Goal: Book appointment/travel/reservation

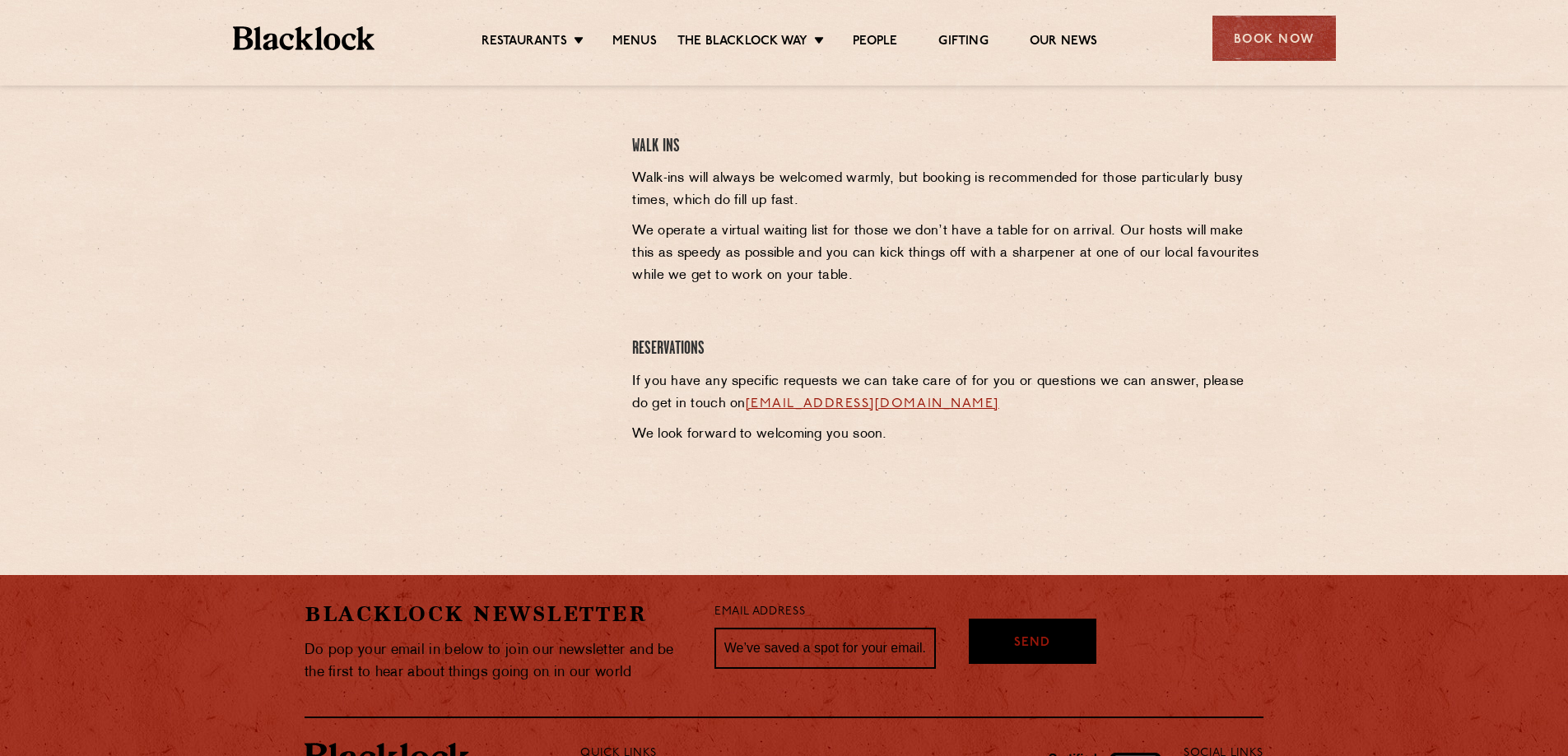
scroll to position [420, 0]
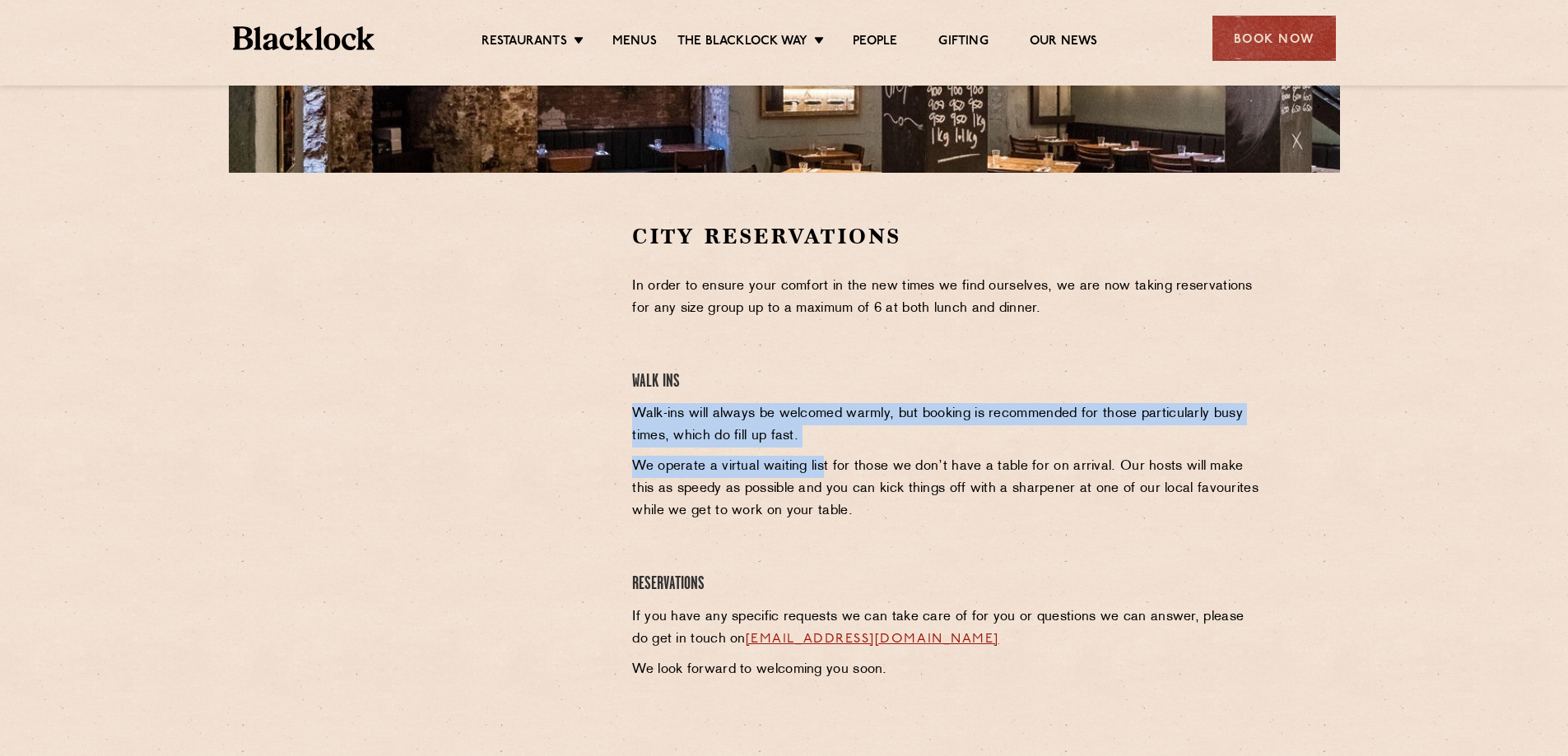
drag, startPoint x: 655, startPoint y: 417, endPoint x: 820, endPoint y: 461, distance: 170.8
click at [820, 461] on div "City Reservations In order to ensure your comfort in the new times we find ours…" at bounding box center [947, 472] width 656 height 498
click at [846, 444] on p "Walk-ins will always be welcomed warmly, but booking is recommended for those p…" at bounding box center [947, 425] width 631 height 45
drag, startPoint x: 856, startPoint y: 437, endPoint x: 632, endPoint y: 422, distance: 224.5
click at [632, 422] on p "Walk-ins will always be welcomed warmly, but booking is recommended for those p…" at bounding box center [947, 425] width 631 height 45
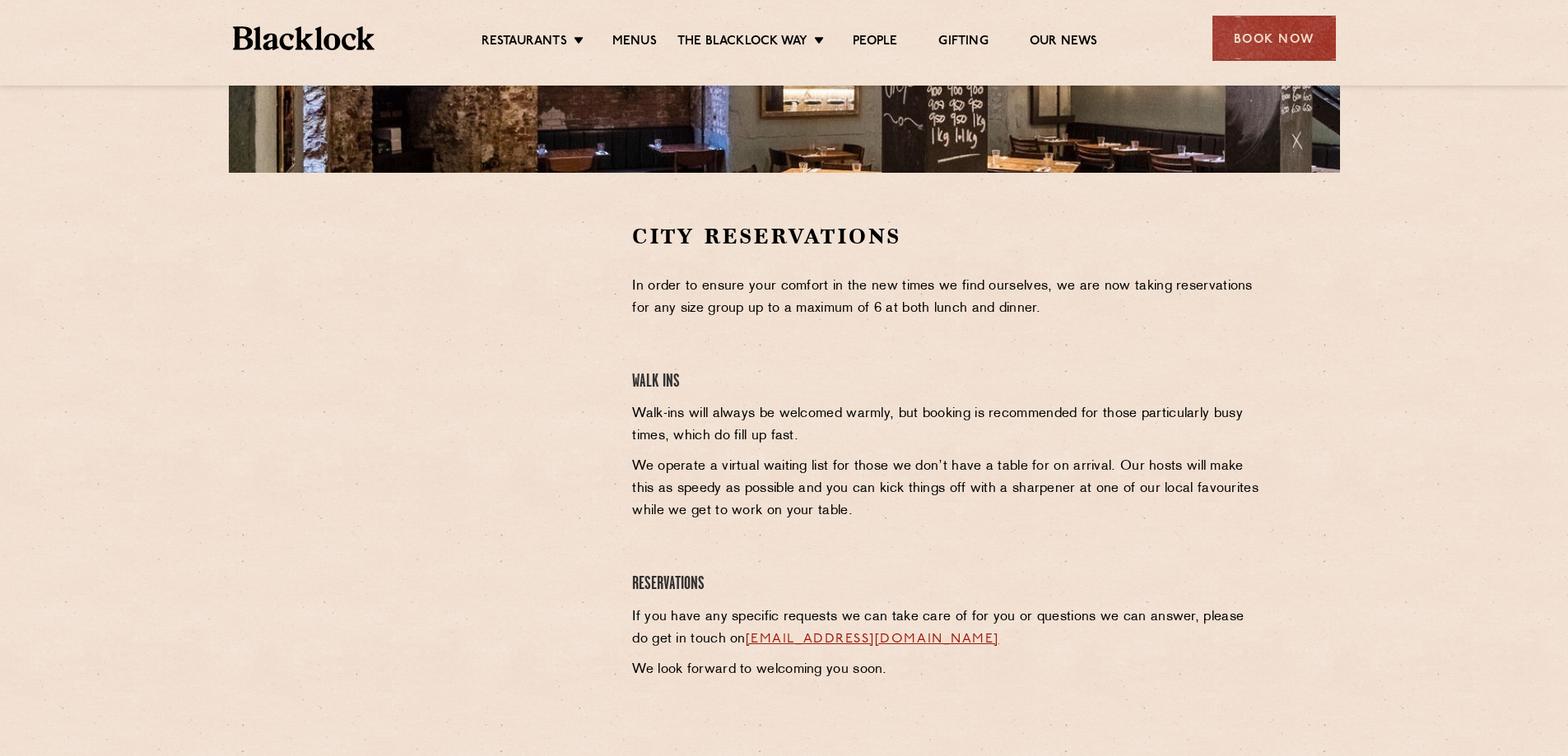
click at [734, 467] on p "We operate a virtual waiting list for those we don’t have a table for on arriva…" at bounding box center [947, 489] width 631 height 66
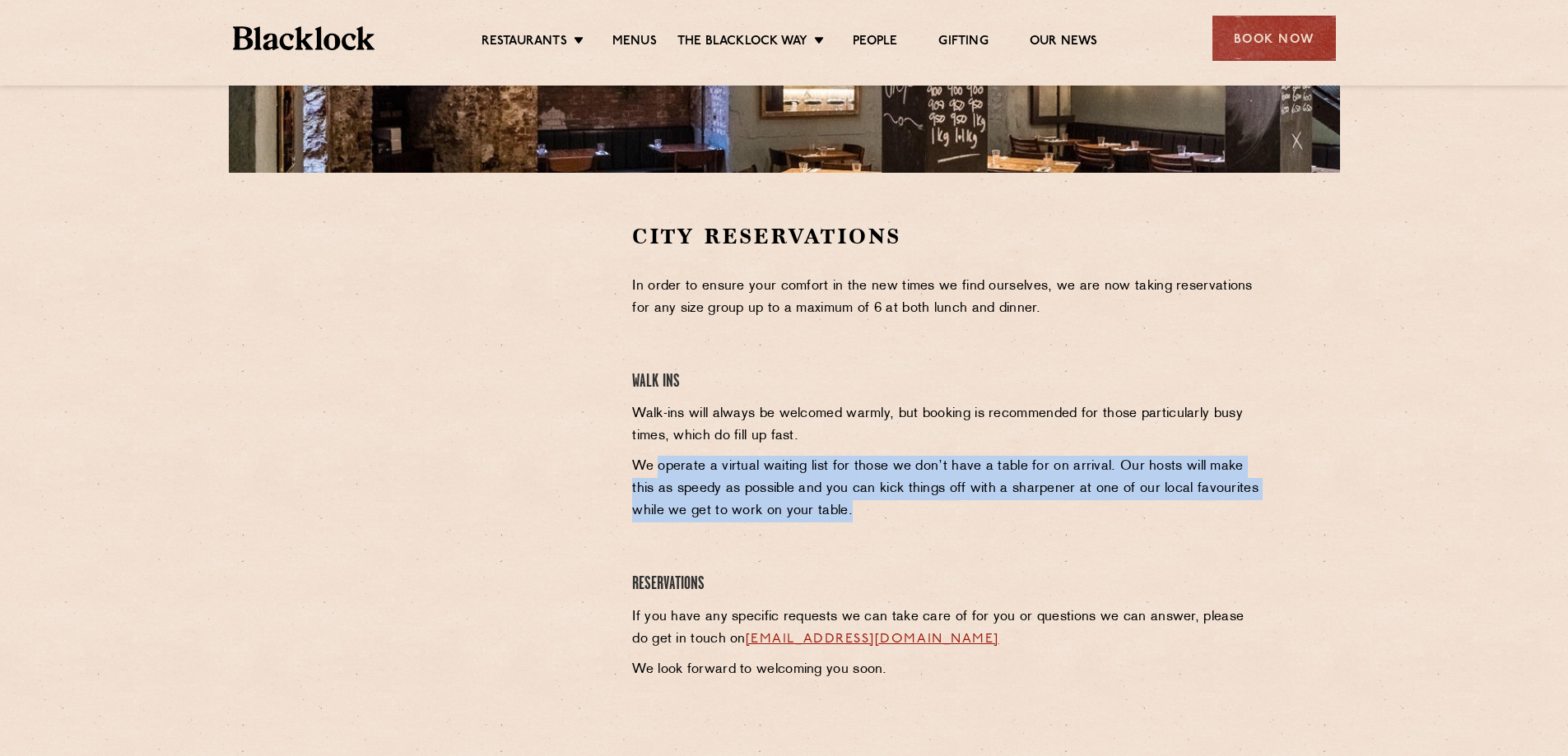
drag, startPoint x: 857, startPoint y: 513, endPoint x: 657, endPoint y: 473, distance: 204.0
click at [657, 473] on p "We operate a virtual waiting list for those we don’t have a table for on arriva…" at bounding box center [947, 489] width 631 height 66
click at [816, 503] on p "We operate a virtual waiting list for those we don’t have a table for on arriva…" at bounding box center [947, 489] width 631 height 66
drag, startPoint x: 835, startPoint y: 513, endPoint x: 646, endPoint y: 471, distance: 193.6
click at [646, 471] on p "We operate a virtual waiting list for those we don’t have a table for on arriva…" at bounding box center [947, 489] width 631 height 66
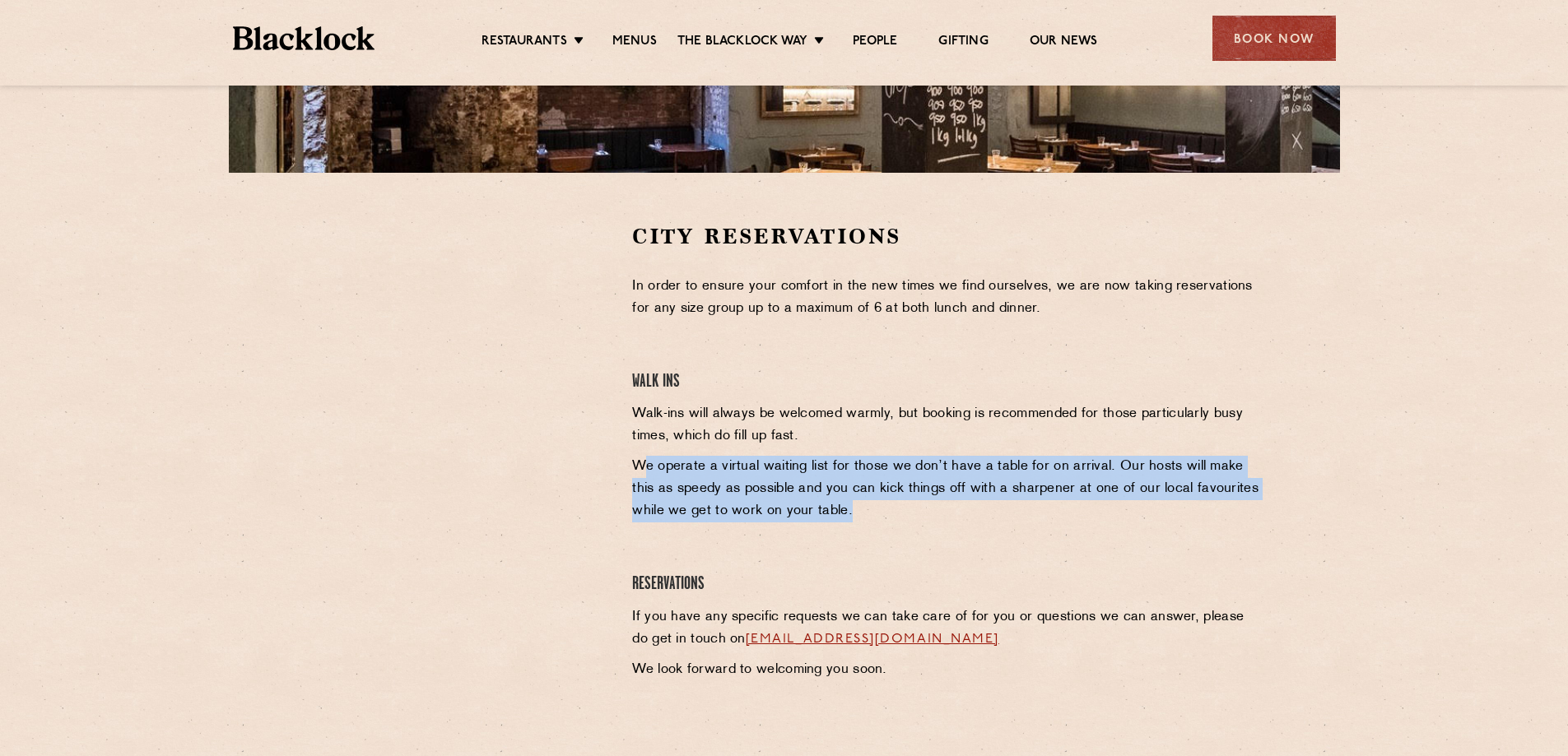
click at [868, 508] on p "We operate a virtual waiting list for those we don’t have a table for on arriva…" at bounding box center [947, 489] width 631 height 66
click at [917, 514] on p "We operate a virtual waiting list for those we don’t have a table for on arriva…" at bounding box center [947, 489] width 631 height 66
click at [859, 517] on p "We operate a virtual waiting list for those we don’t have a table for on arriva…" at bounding box center [947, 489] width 631 height 66
click at [852, 516] on p "We operate a virtual waiting list for those we don’t have a table for on arriva…" at bounding box center [947, 489] width 631 height 66
drag, startPoint x: 850, startPoint y: 513, endPoint x: 669, endPoint y: 472, distance: 185.6
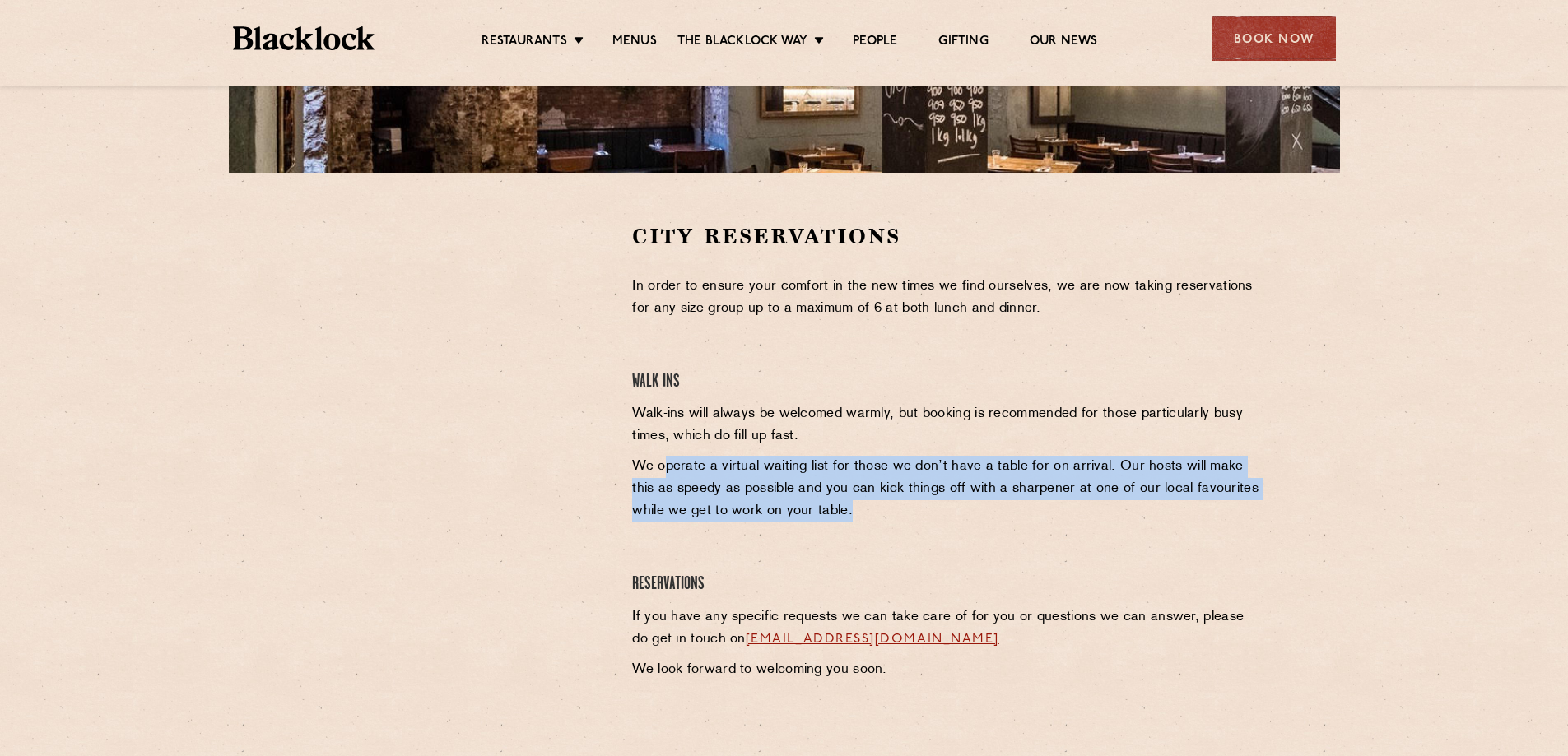
click at [669, 472] on p "We operate a virtual waiting list for those we don’t have a table for on arriva…" at bounding box center [947, 489] width 631 height 66
click at [866, 513] on p "We operate a virtual waiting list for those we don’t have a table for on arriva…" at bounding box center [947, 489] width 631 height 66
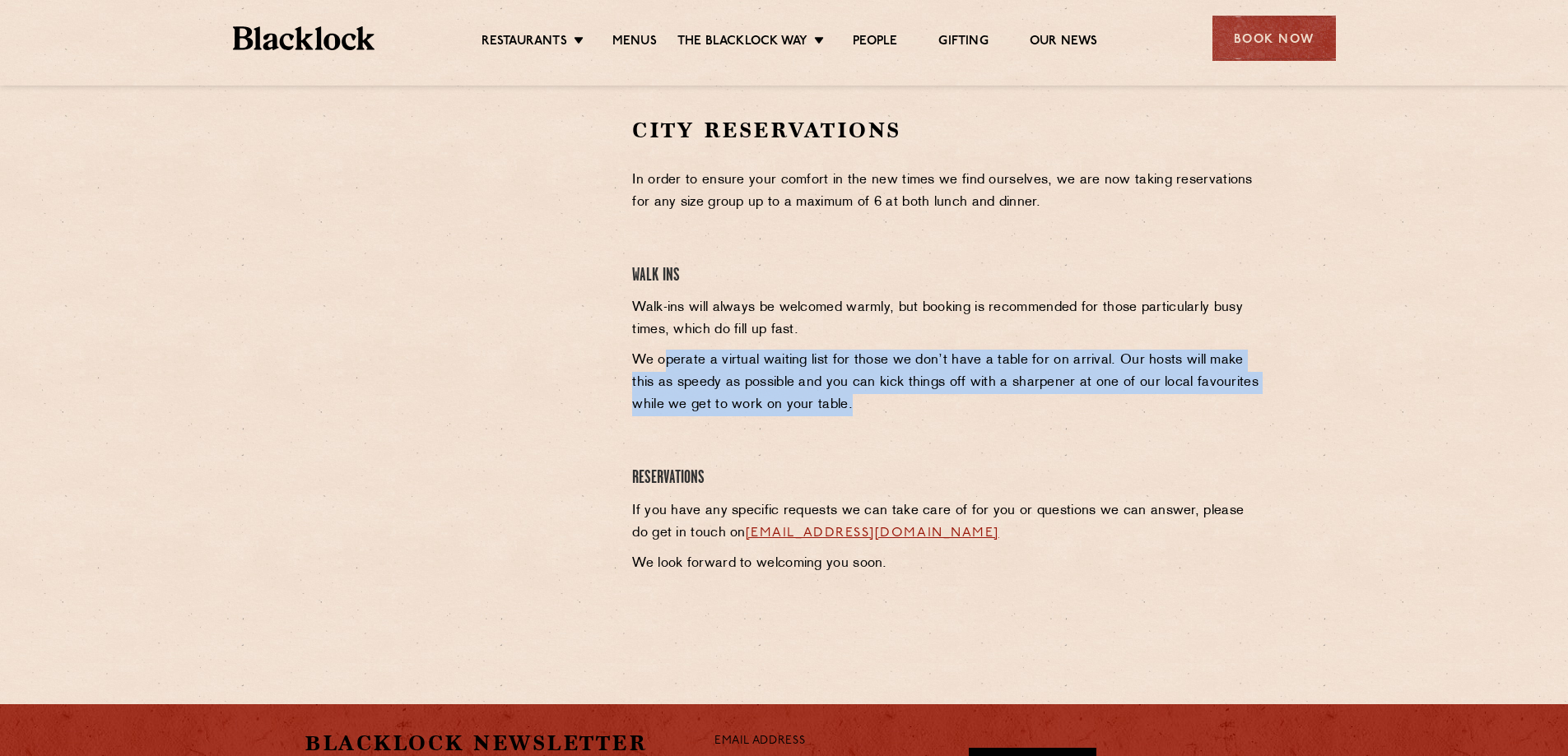
scroll to position [831, 0]
